Goal: Task Accomplishment & Management: Manage account settings

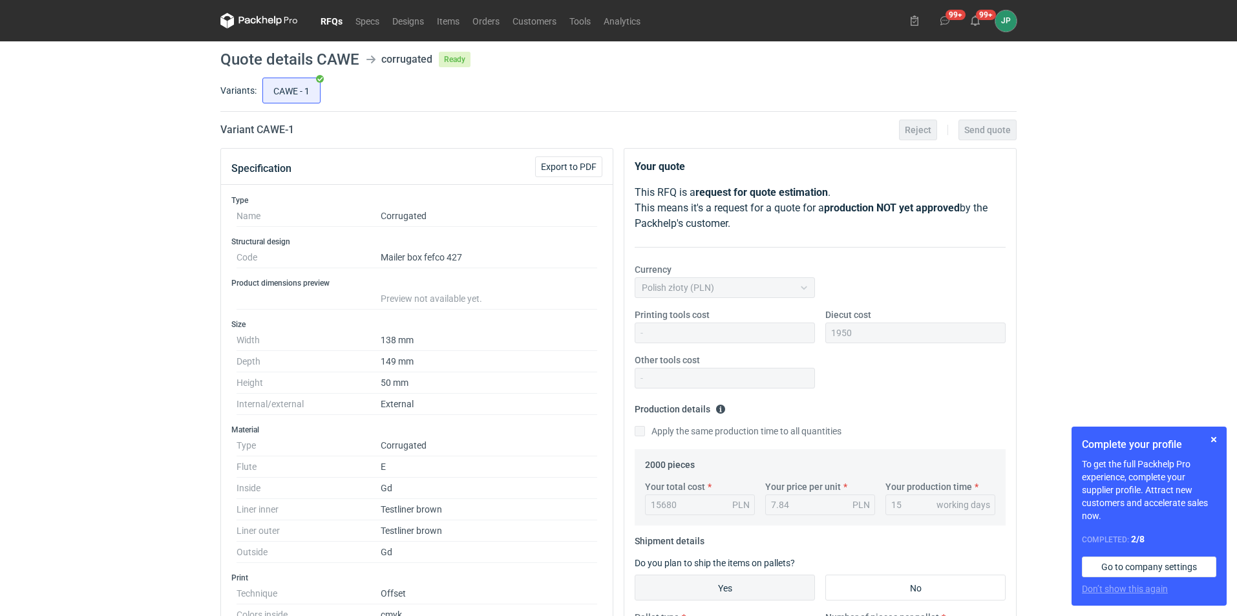
click at [344, 15] on link "RFQs" at bounding box center [331, 21] width 35 height 16
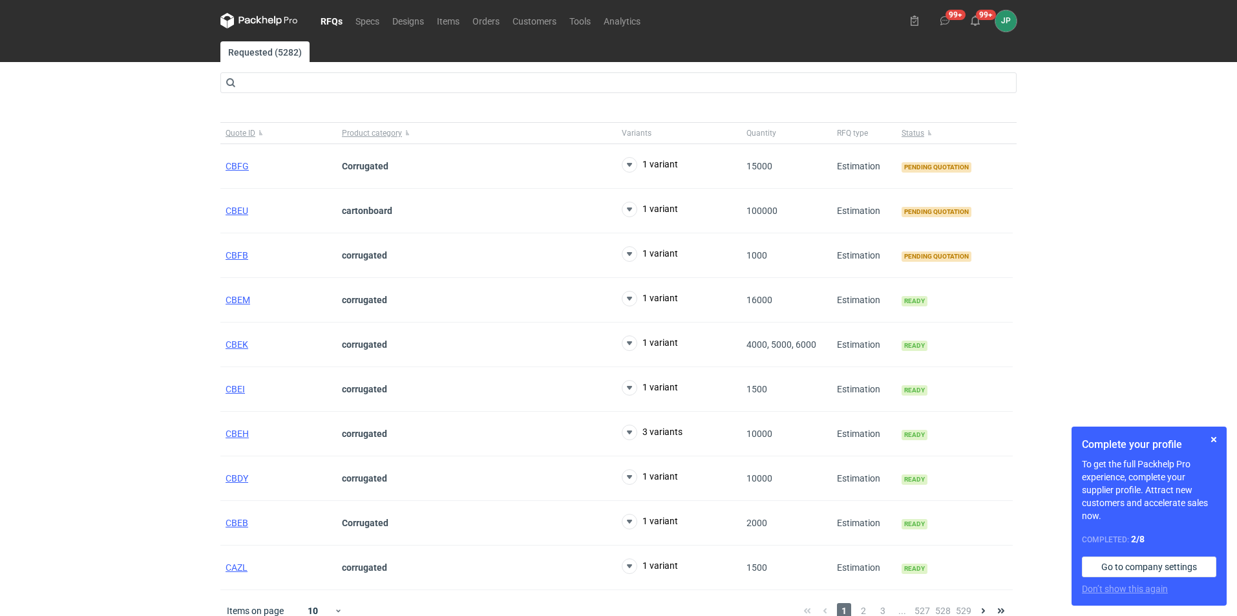
click at [334, 19] on link "RFQs" at bounding box center [331, 21] width 35 height 16
click at [83, 264] on div "RFQs Specs Designs Items Orders Customers Tools Analytics 99+ 99+ JP [PERSON_NA…" at bounding box center [618, 308] width 1237 height 616
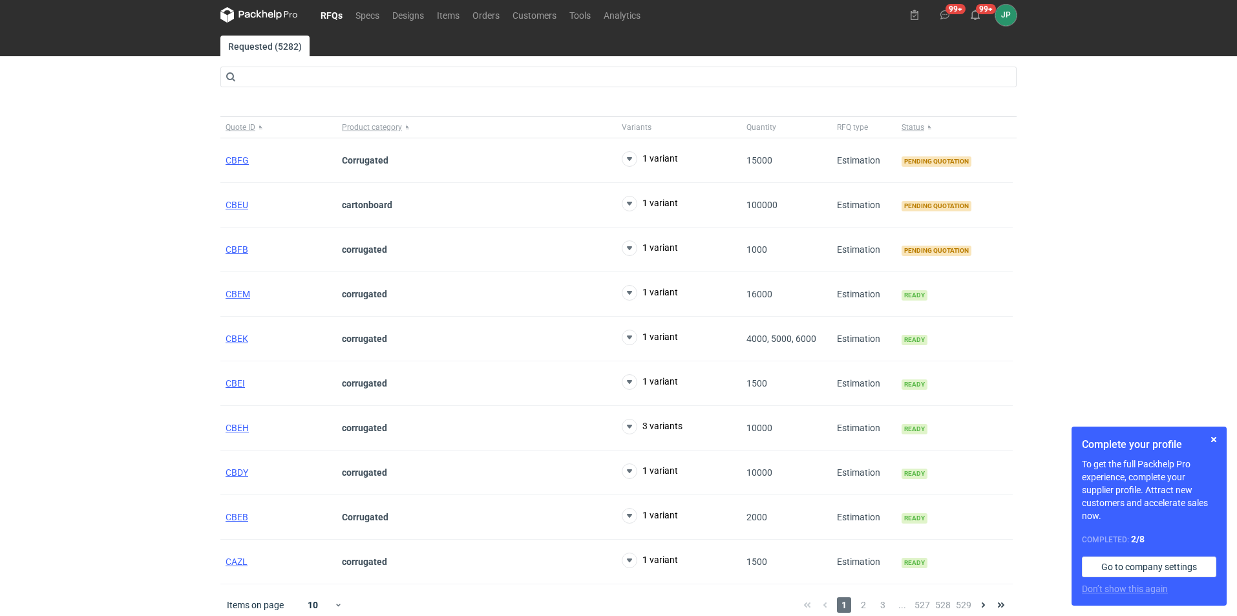
scroll to position [16, 0]
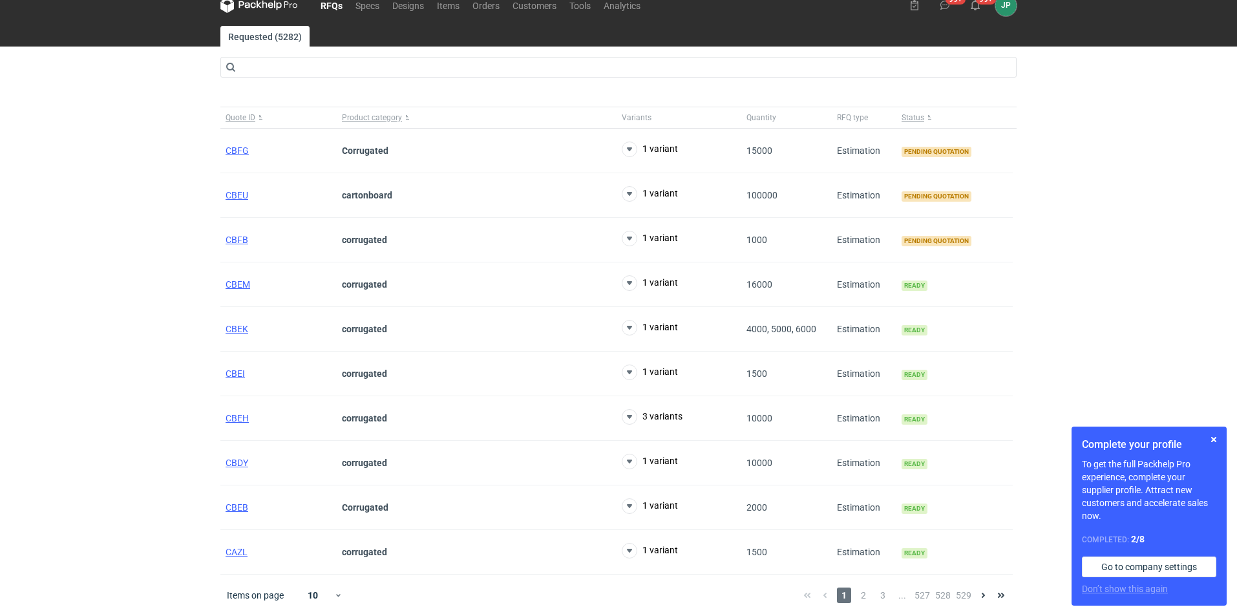
click at [862, 586] on div "Items on page 10 1 2 3 ... 527 528 529" at bounding box center [618, 595] width 797 height 41
click at [865, 592] on span "2" at bounding box center [864, 596] width 14 height 16
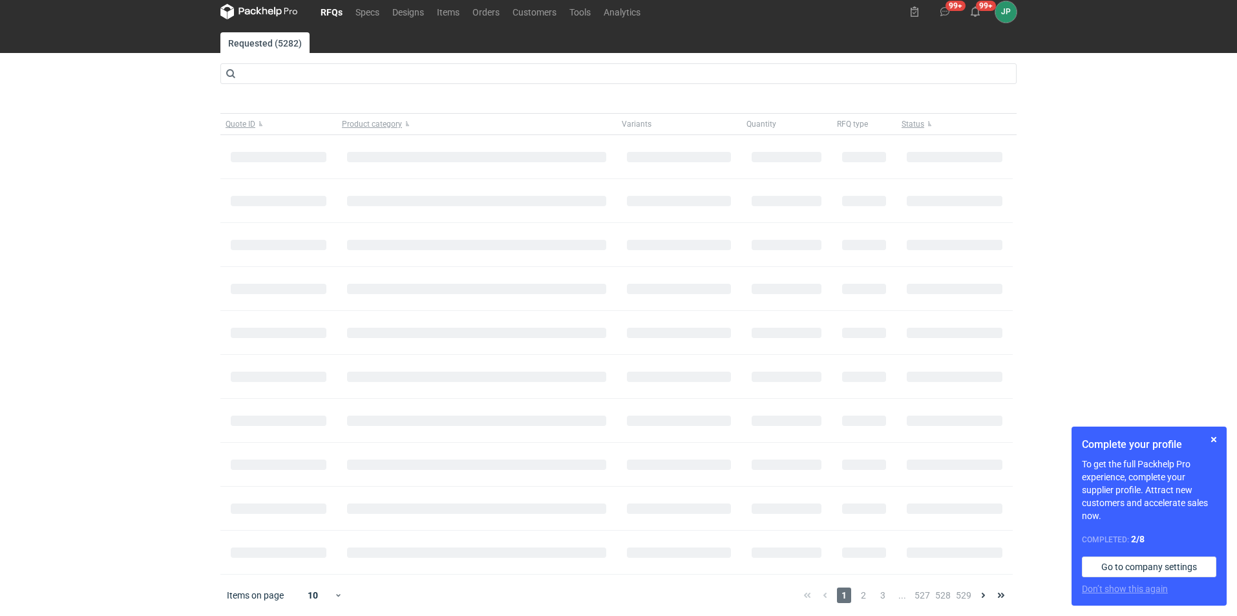
scroll to position [16, 0]
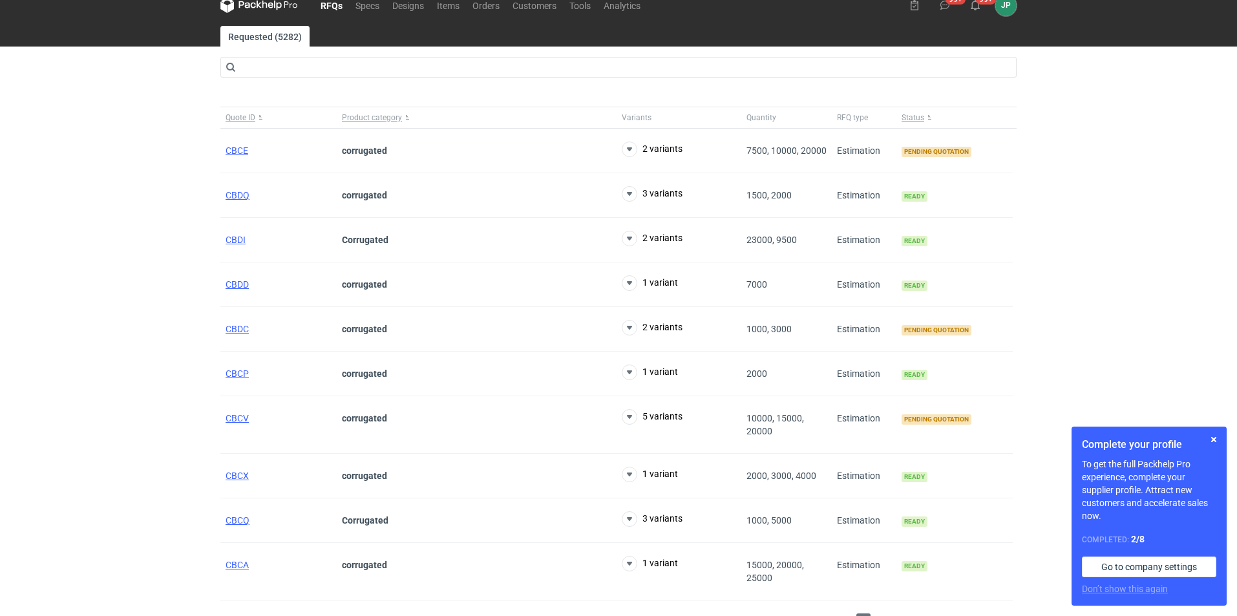
click at [126, 131] on div "RFQs Specs Designs Items Orders Customers Tools Analytics 99+ 99+ JP [PERSON_NA…" at bounding box center [618, 292] width 1237 height 616
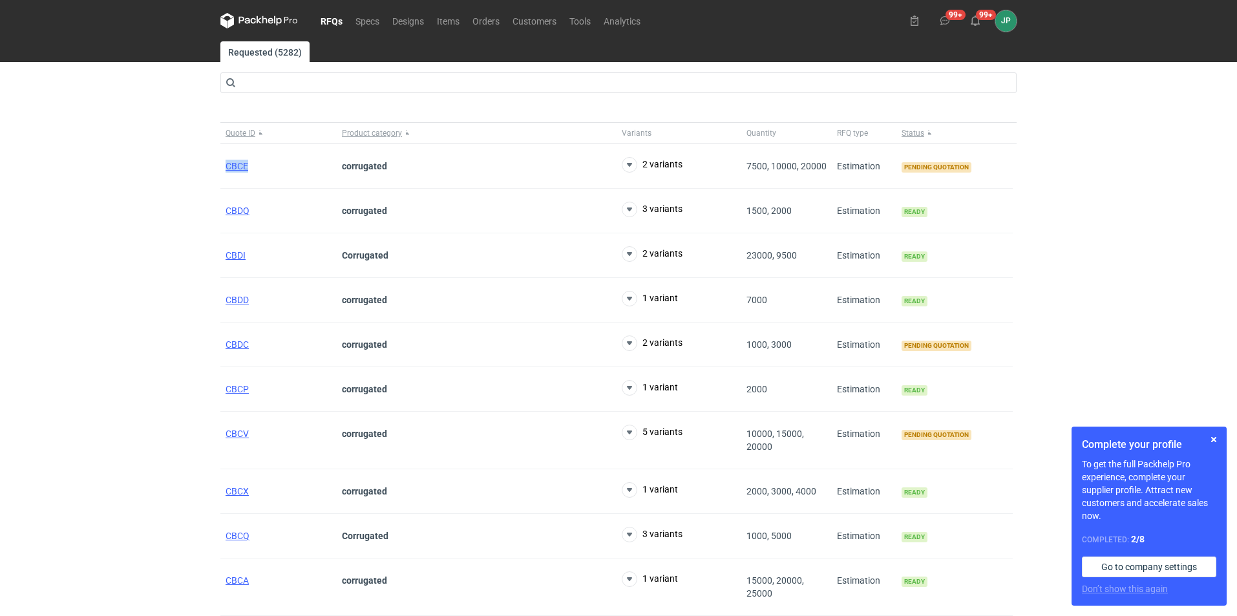
drag, startPoint x: 255, startPoint y: 169, endPoint x: 198, endPoint y: 157, distance: 57.4
click at [198, 157] on div "RFQs Specs Designs Items Orders Customers Tools Analytics 99+ 99+ JP [PERSON_NA…" at bounding box center [618, 308] width 1237 height 616
click at [179, 173] on div "RFQs Specs Designs Items Orders Customers Tools Analytics 99+ 99+ JP [PERSON_NA…" at bounding box center [618, 308] width 1237 height 616
drag, startPoint x: 21, startPoint y: 347, endPoint x: 162, endPoint y: 224, distance: 186.5
click at [21, 347] on div "RFQs Specs Designs Items Orders Customers Tools Analytics 99+ 99+ JP [PERSON_NA…" at bounding box center [618, 308] width 1237 height 616
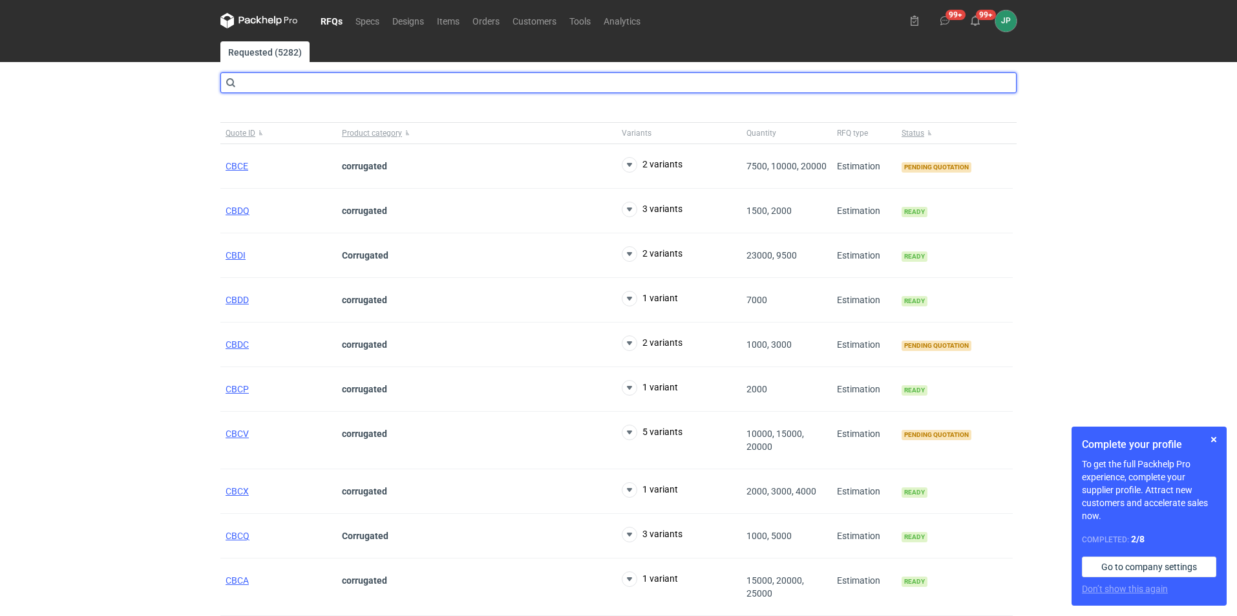
click at [325, 82] on input "text" at bounding box center [618, 82] width 797 height 21
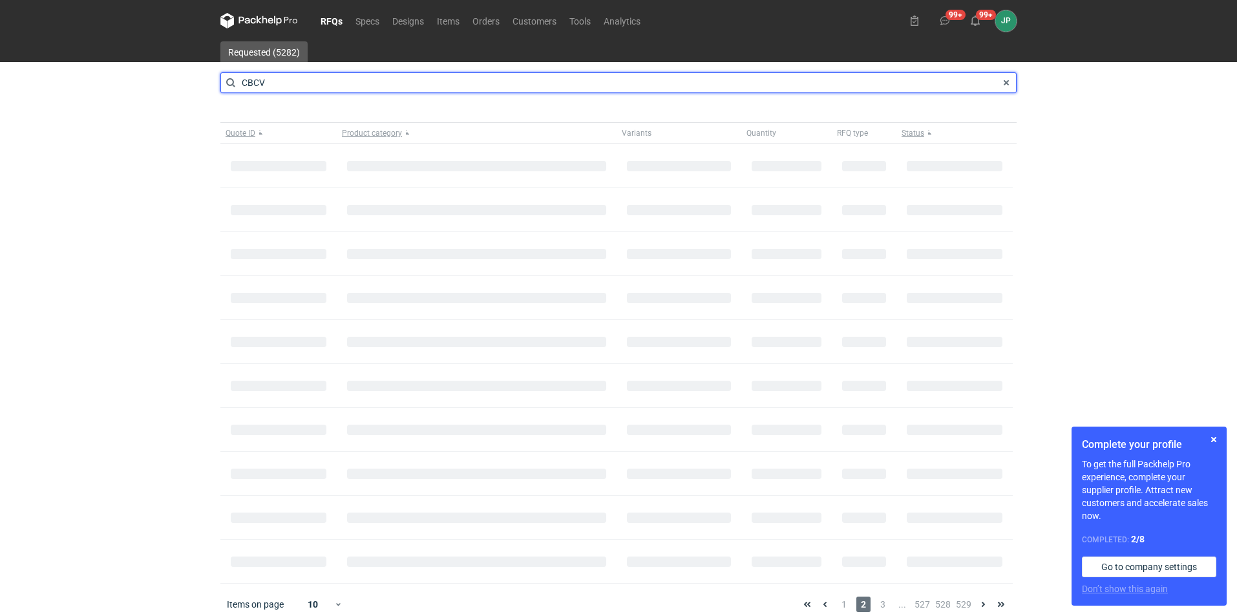
type input "CBCV"
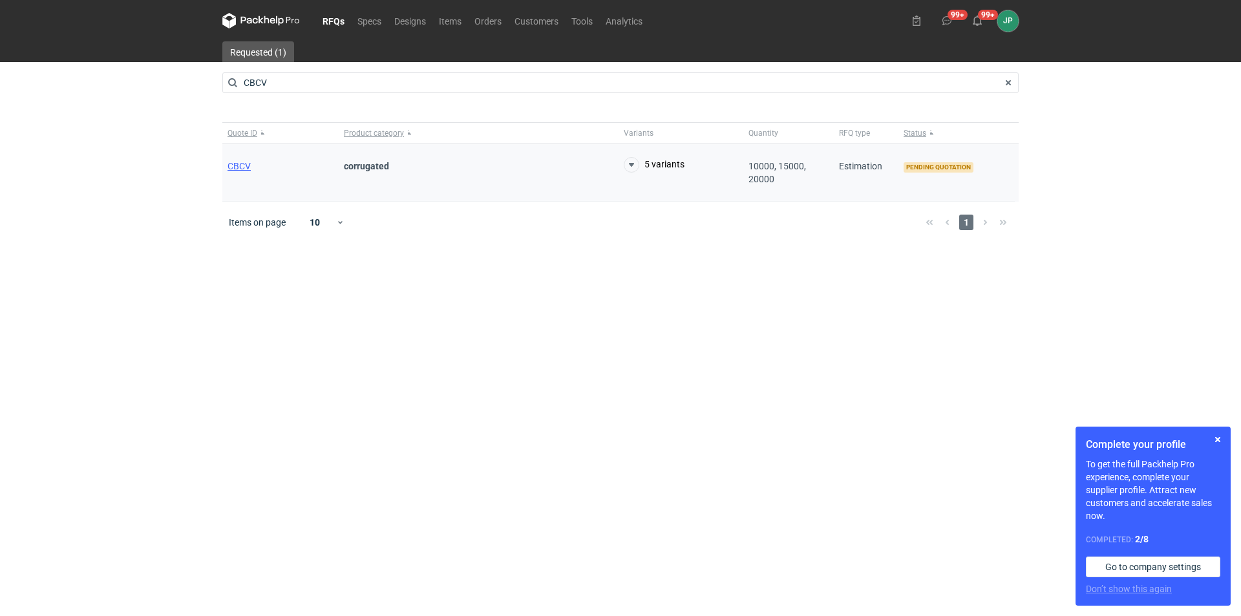
click at [239, 157] on div "CBCV" at bounding box center [280, 173] width 116 height 58
click at [237, 173] on div "CBCV" at bounding box center [280, 173] width 116 height 58
click at [242, 166] on span "CBCV" at bounding box center [239, 166] width 23 height 10
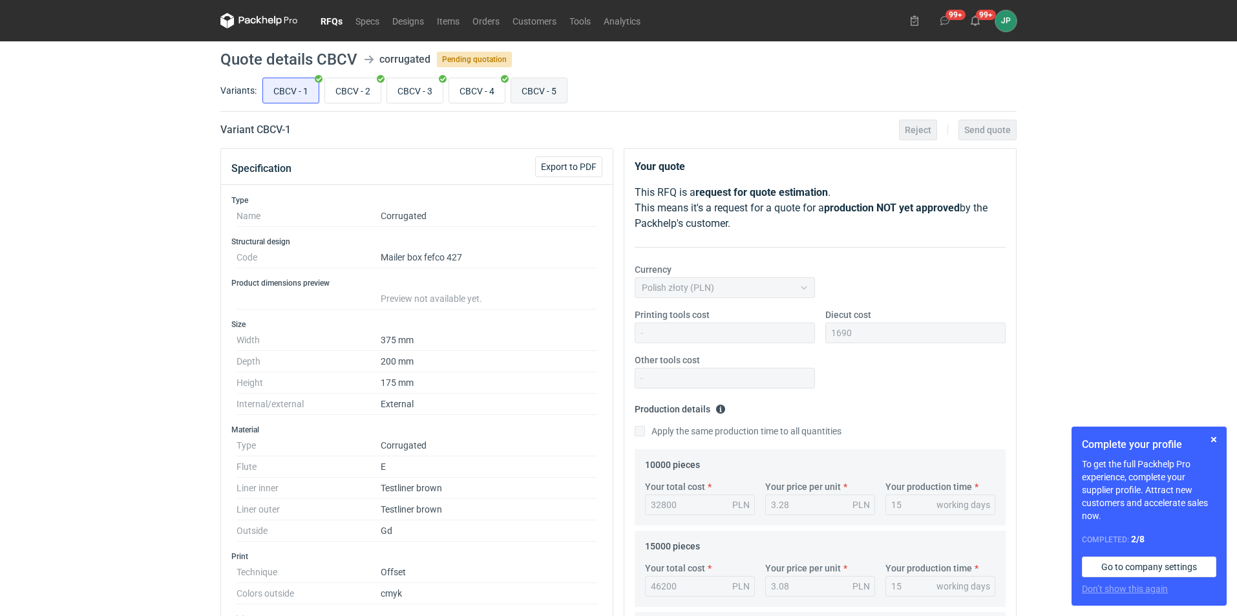
click at [528, 92] on input "CBCV - 5" at bounding box center [539, 90] width 56 height 25
radio input "true"
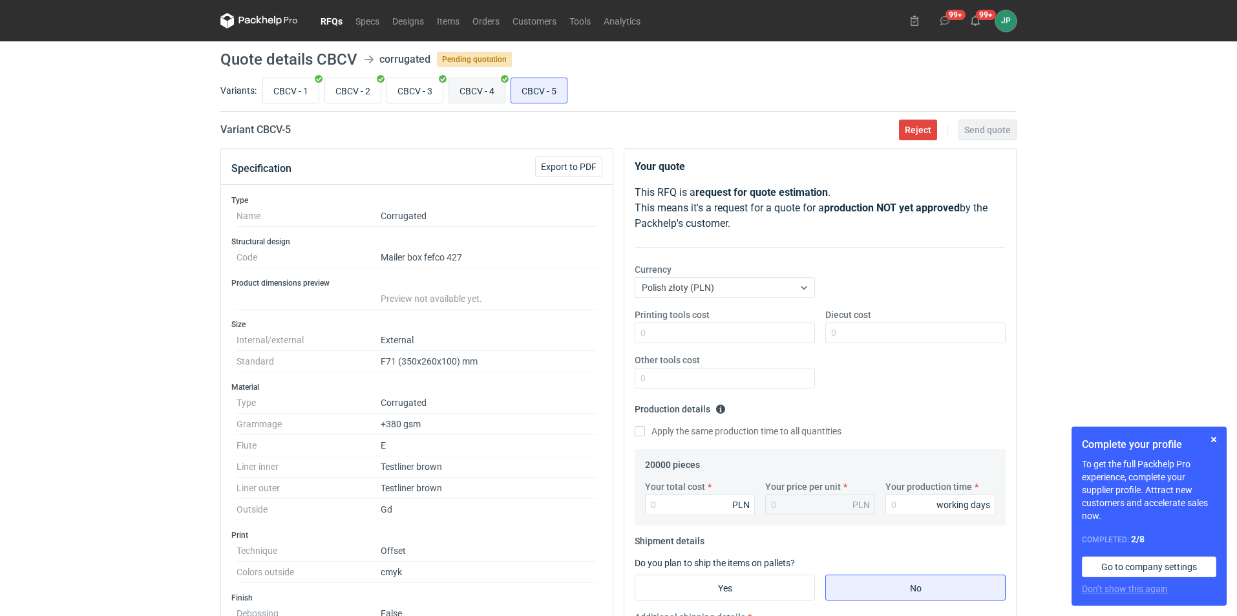
click at [473, 83] on input "CBCV - 4" at bounding box center [477, 90] width 56 height 25
radio input "true"
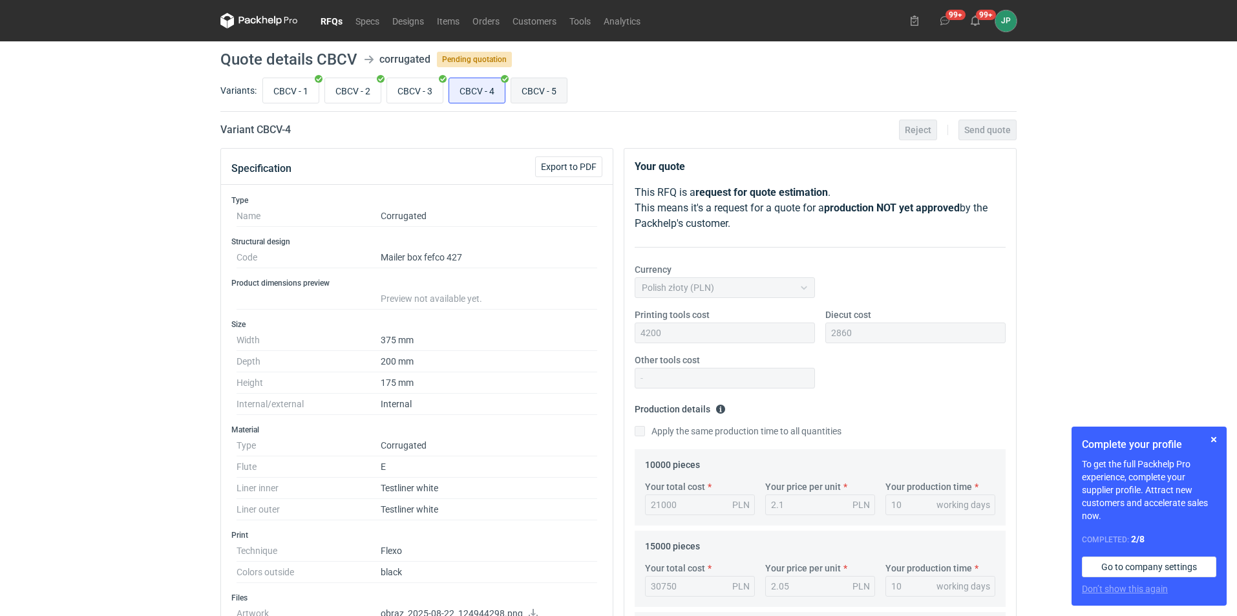
click at [517, 81] on input "CBCV - 5" at bounding box center [539, 90] width 56 height 25
radio input "true"
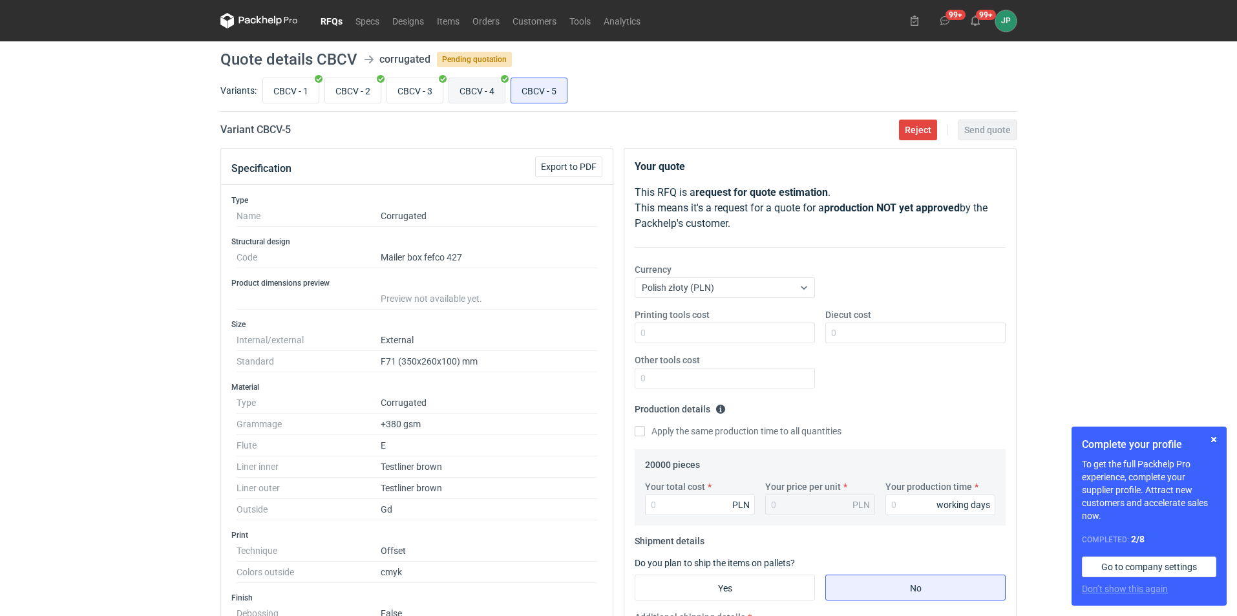
click at [477, 91] on input "CBCV - 4" at bounding box center [477, 90] width 56 height 25
radio input "true"
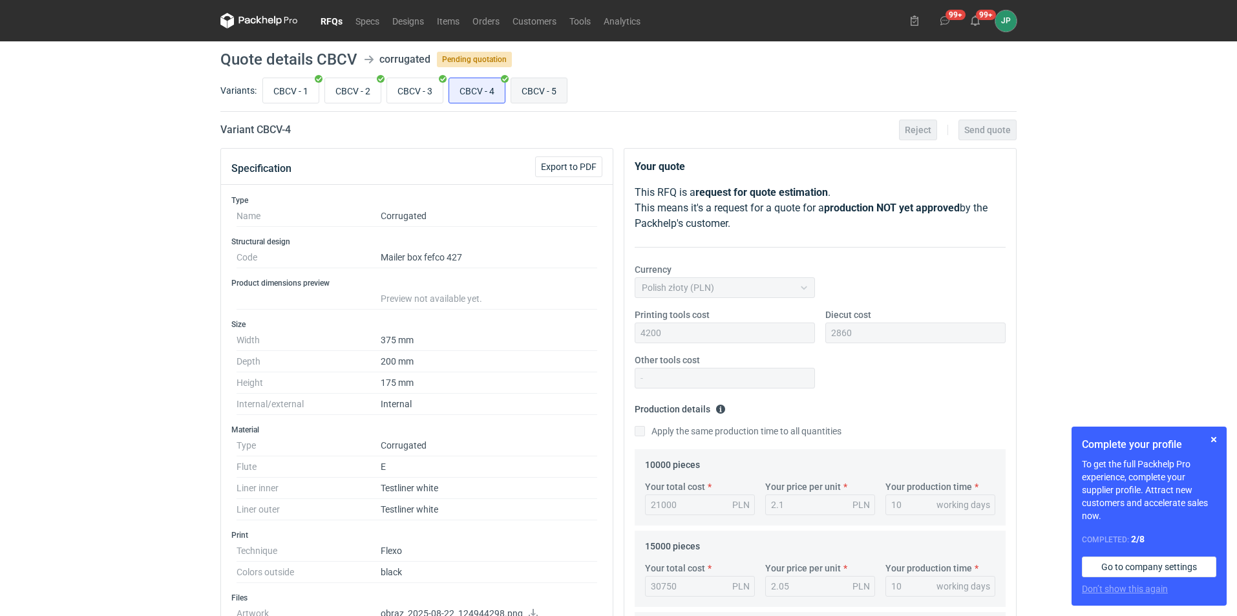
click at [540, 102] on input "CBCV - 5" at bounding box center [539, 90] width 56 height 25
radio input "true"
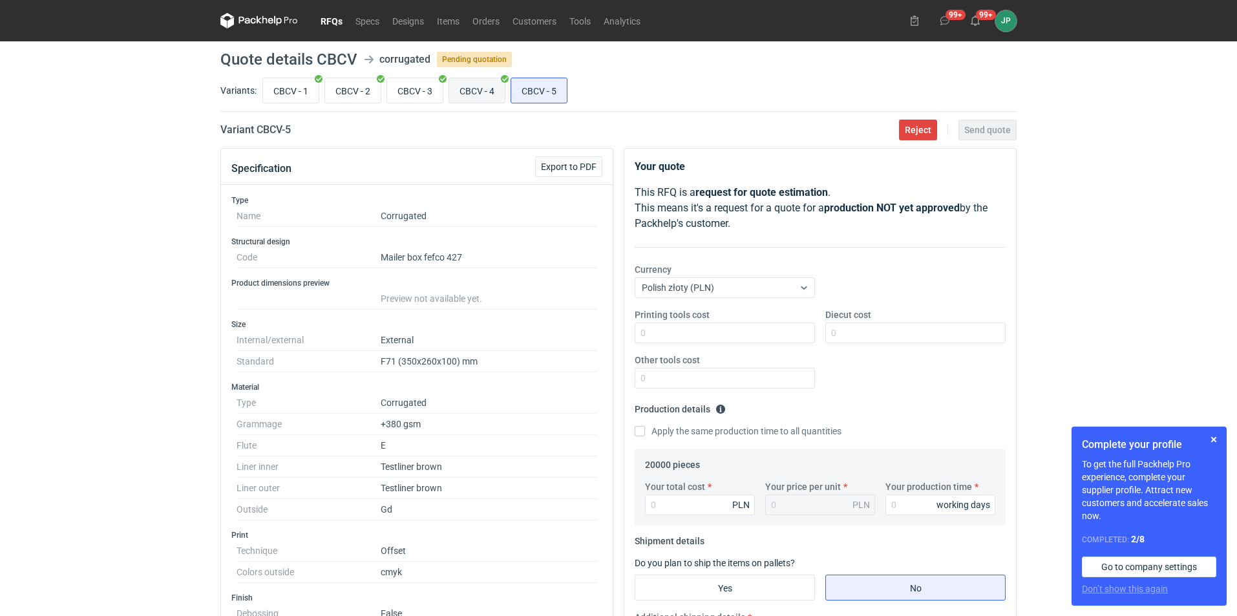
click at [478, 87] on input "CBCV - 4" at bounding box center [477, 90] width 56 height 25
radio input "true"
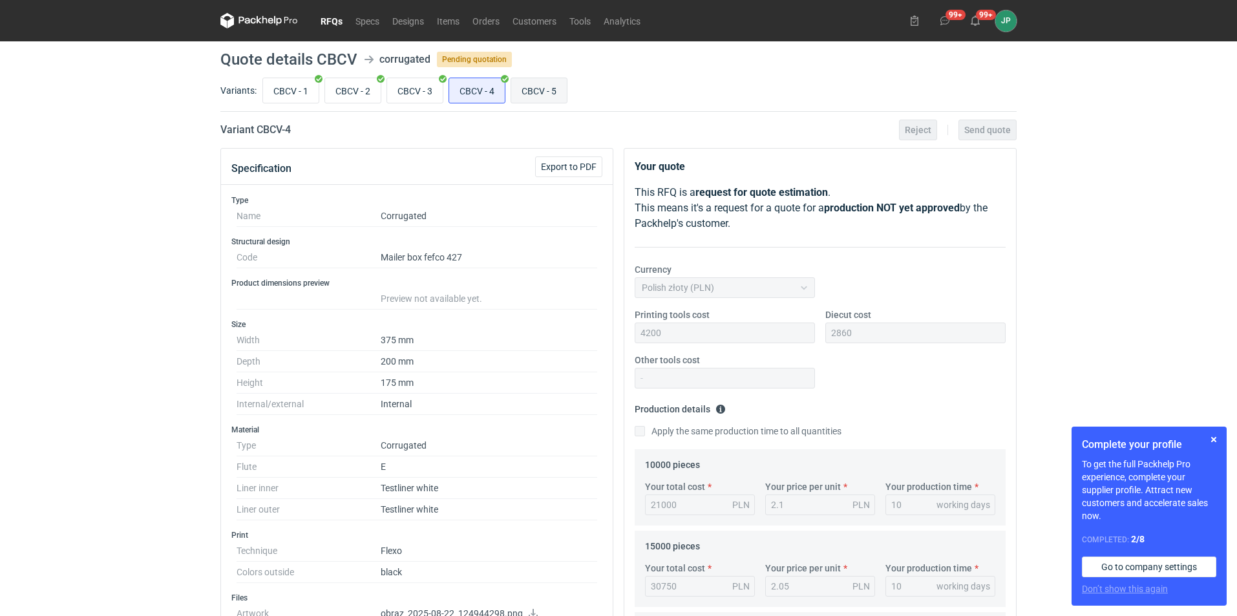
click at [531, 89] on input "CBCV - 5" at bounding box center [539, 90] width 56 height 25
radio input "true"
